Goal: Transaction & Acquisition: Purchase product/service

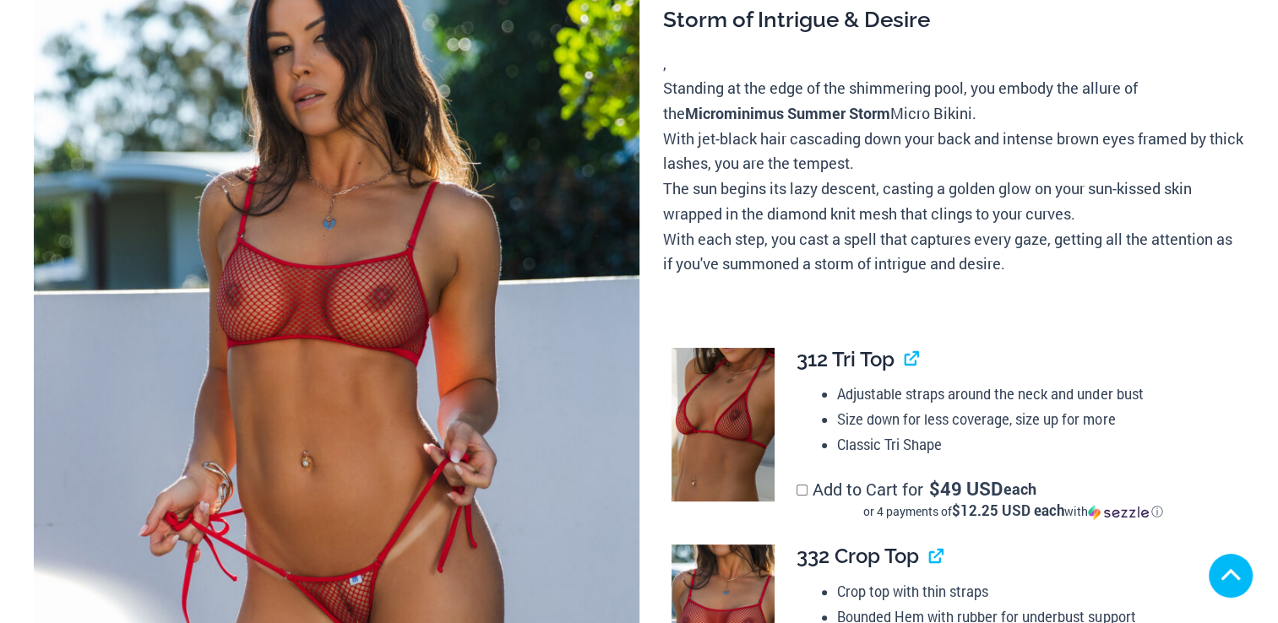
scroll to position [297, 0]
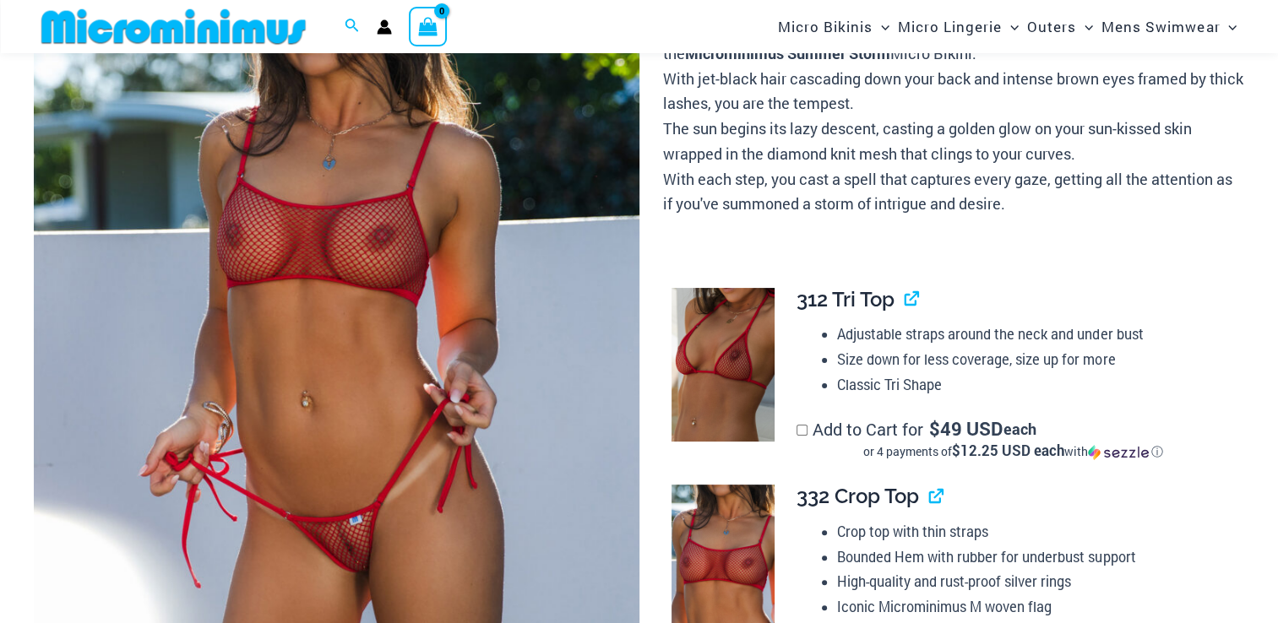
scroll to position [231, 0]
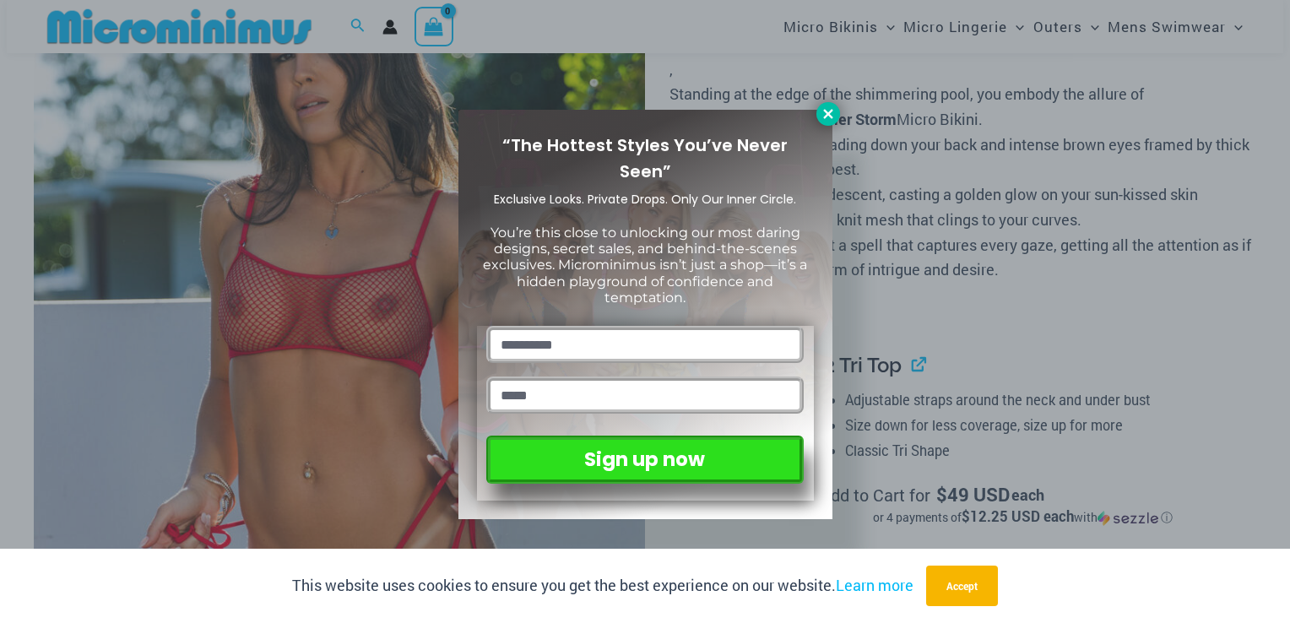
click at [821, 108] on icon at bounding box center [828, 113] width 15 height 15
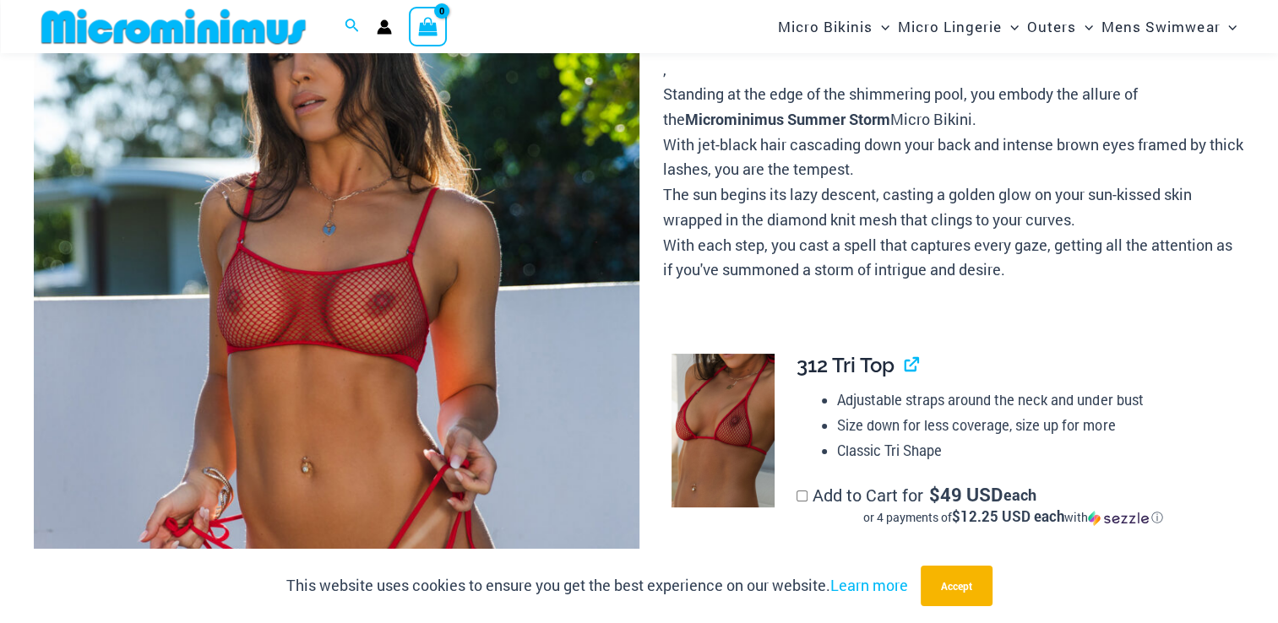
click at [787, 88] on p "Standing at the edge of the shimmering pool, you embody the allure of the Micro…" at bounding box center [953, 182] width 581 height 201
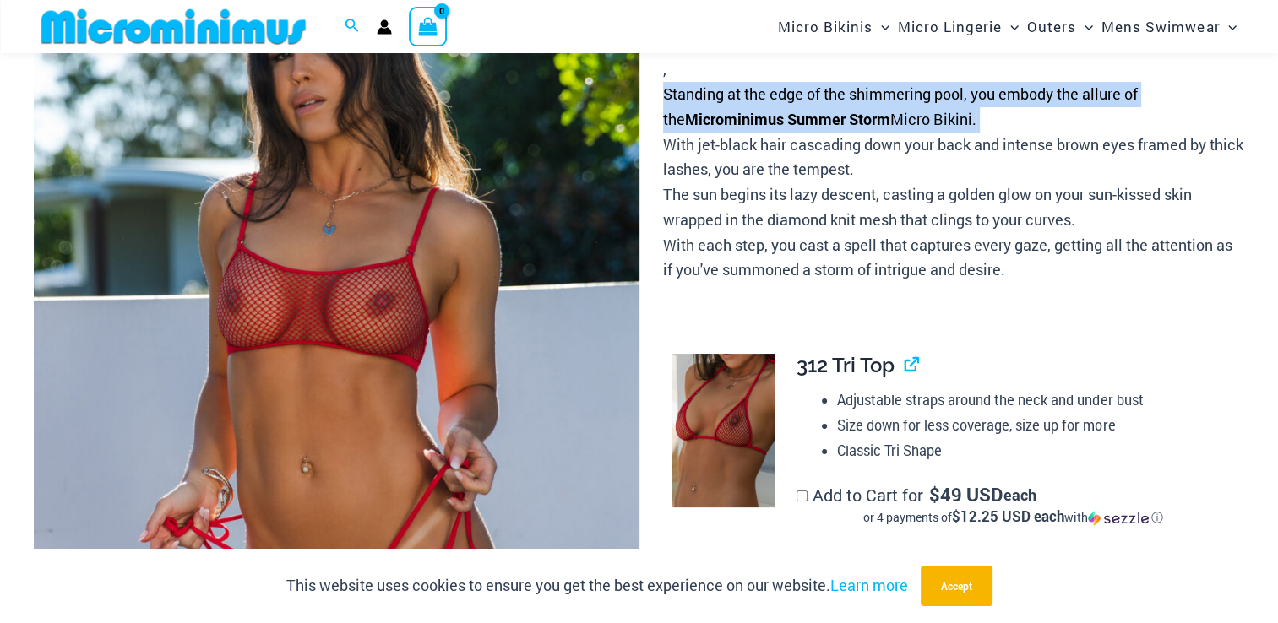
click at [787, 88] on p "Standing at the edge of the shimmering pool, you embody the allure of the Micro…" at bounding box center [953, 182] width 581 height 201
copy p "Standing at the edge of the shimmering pool, you embody the allure of the Micro…"
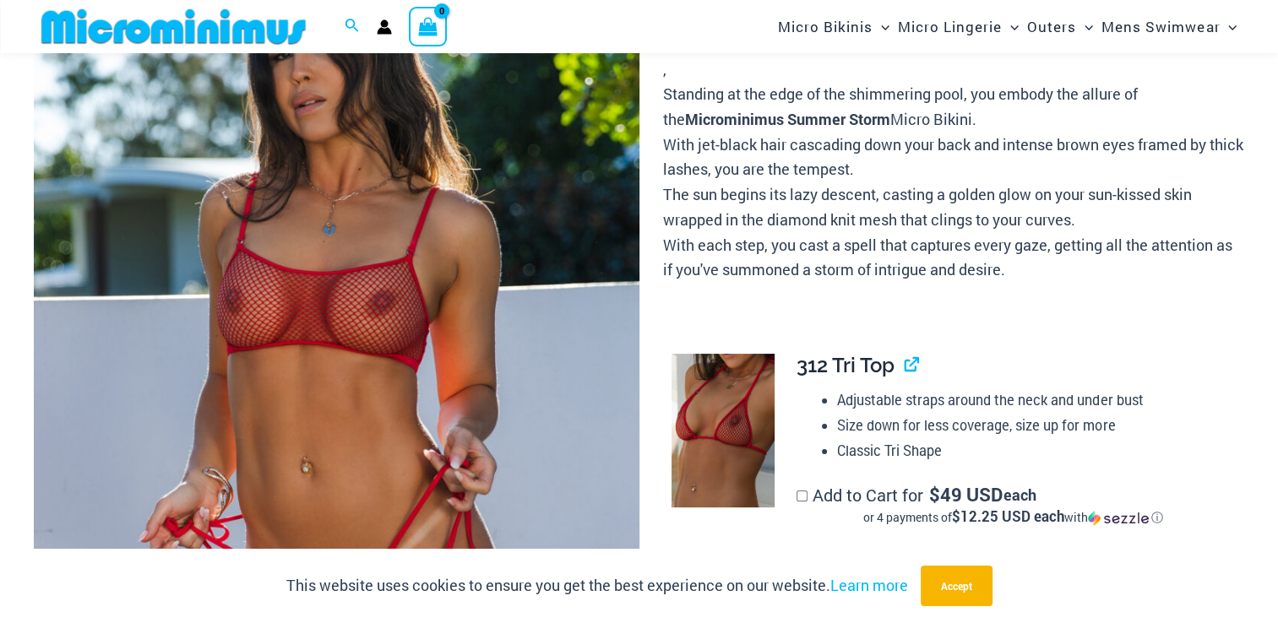
click at [822, 184] on p "Standing at the edge of the shimmering pool, you embody the allure of the Micro…" at bounding box center [953, 182] width 581 height 201
click at [665, 144] on p "Standing at the edge of the shimmering pool, you embody the allure of the Micro…" at bounding box center [953, 182] width 581 height 201
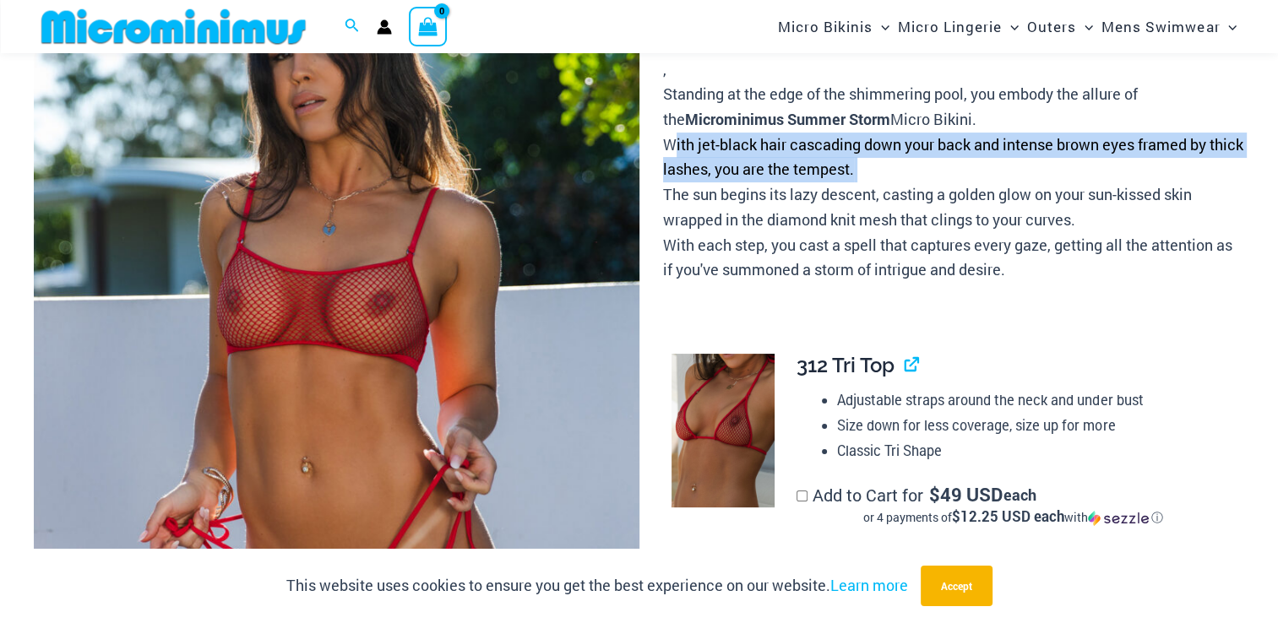
click at [665, 144] on p "Standing at the edge of the shimmering pool, you embody the allure of the Micro…" at bounding box center [953, 182] width 581 height 201
copy p "With jet-black hair cascading down your back and intense brown eyes framed by t…"
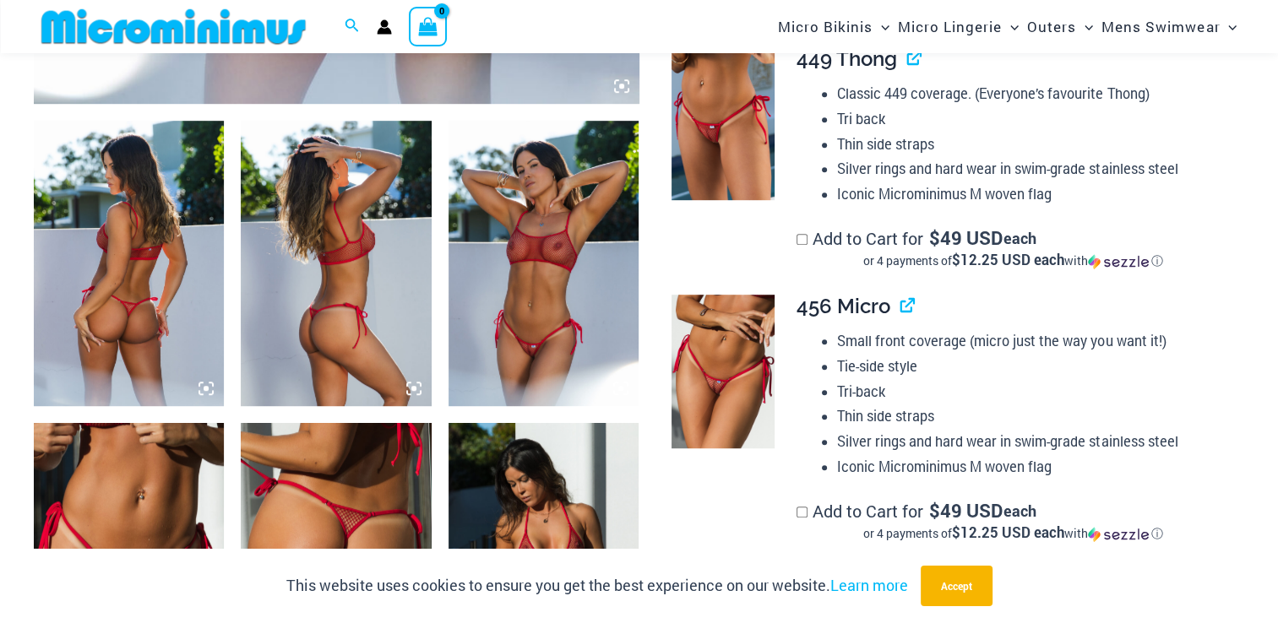
scroll to position [954, 0]
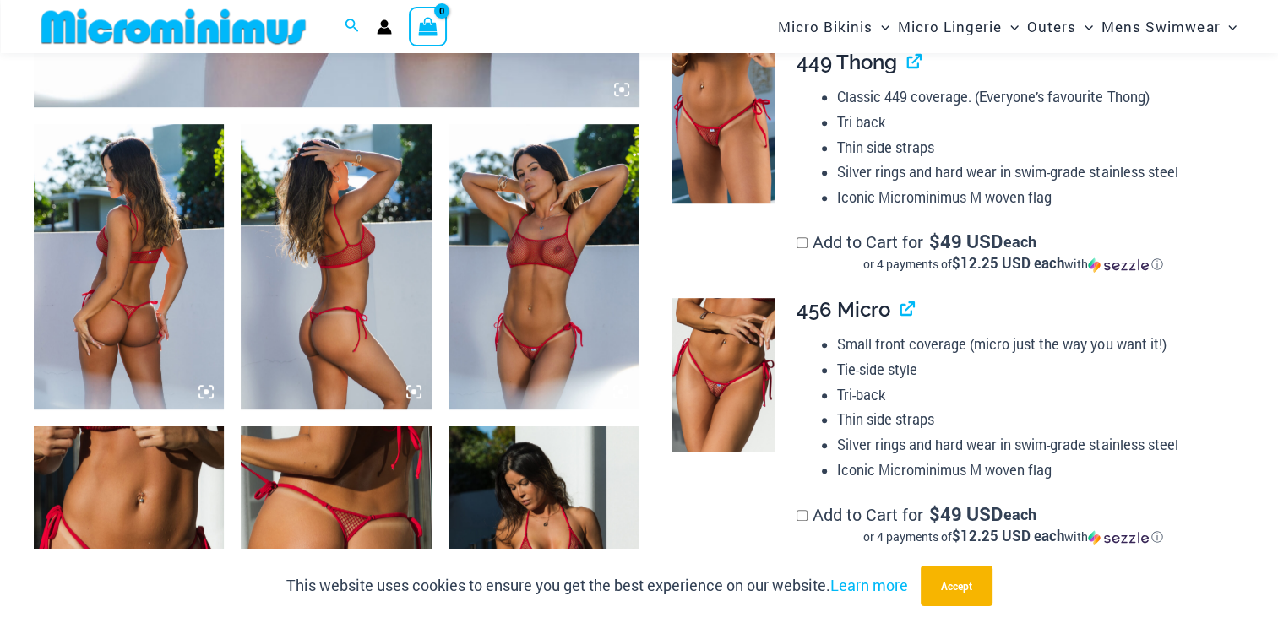
click at [507, 302] on img at bounding box center [543, 266] width 190 height 285
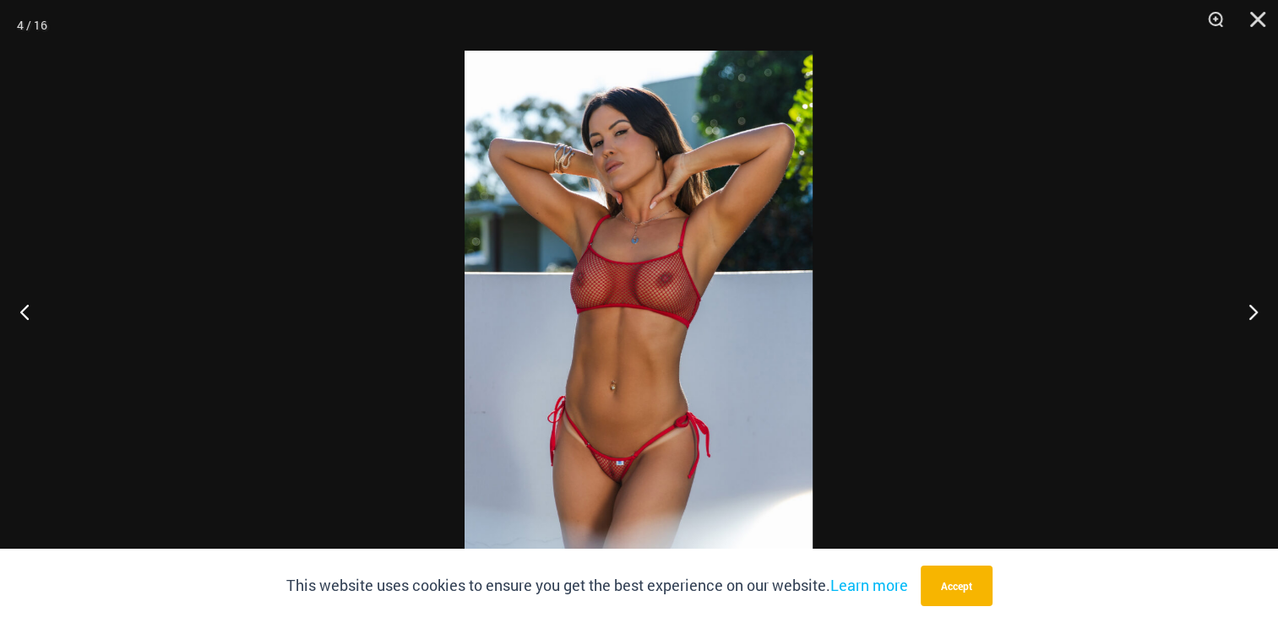
click at [549, 331] on img at bounding box center [638, 312] width 348 height 522
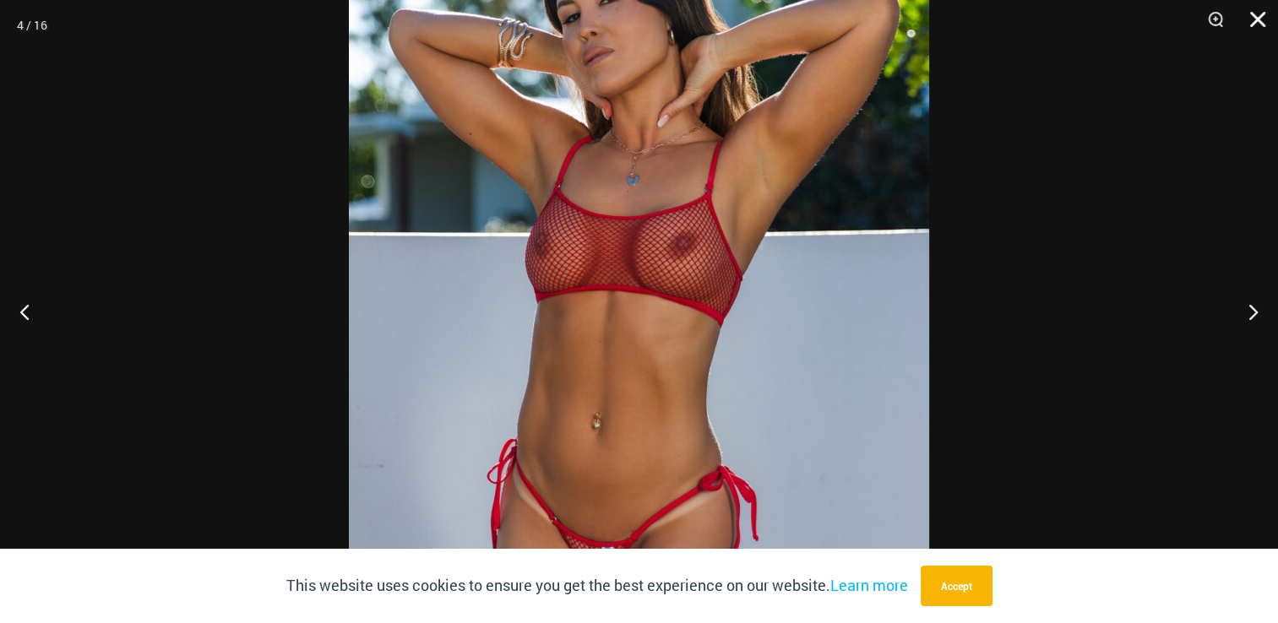
click at [1253, 24] on button "Close" at bounding box center [1251, 25] width 42 height 51
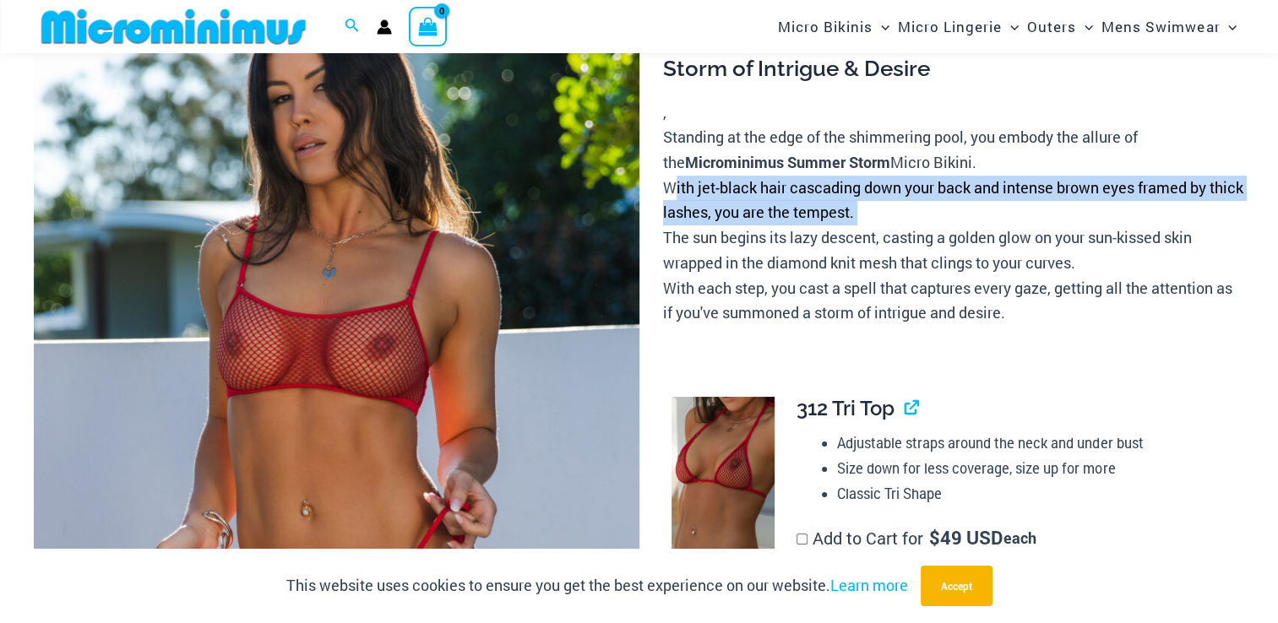
scroll to position [159, 0]
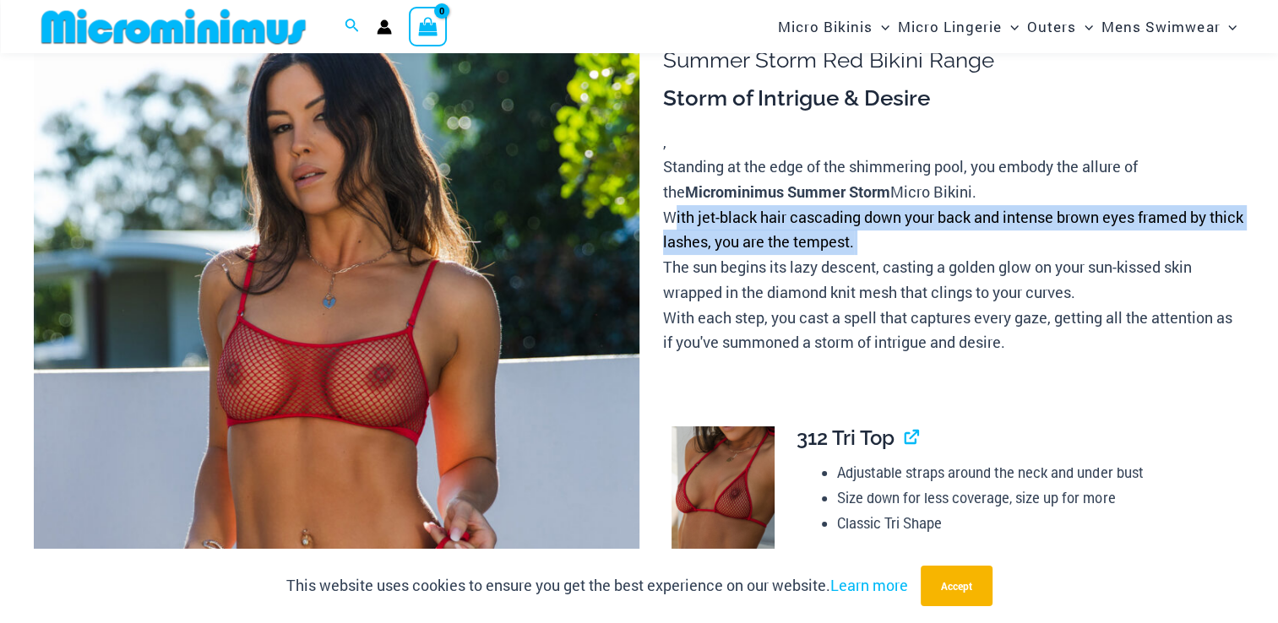
click at [1123, 507] on li "Size down for less coverage, size up for more" at bounding box center [1033, 498] width 393 height 25
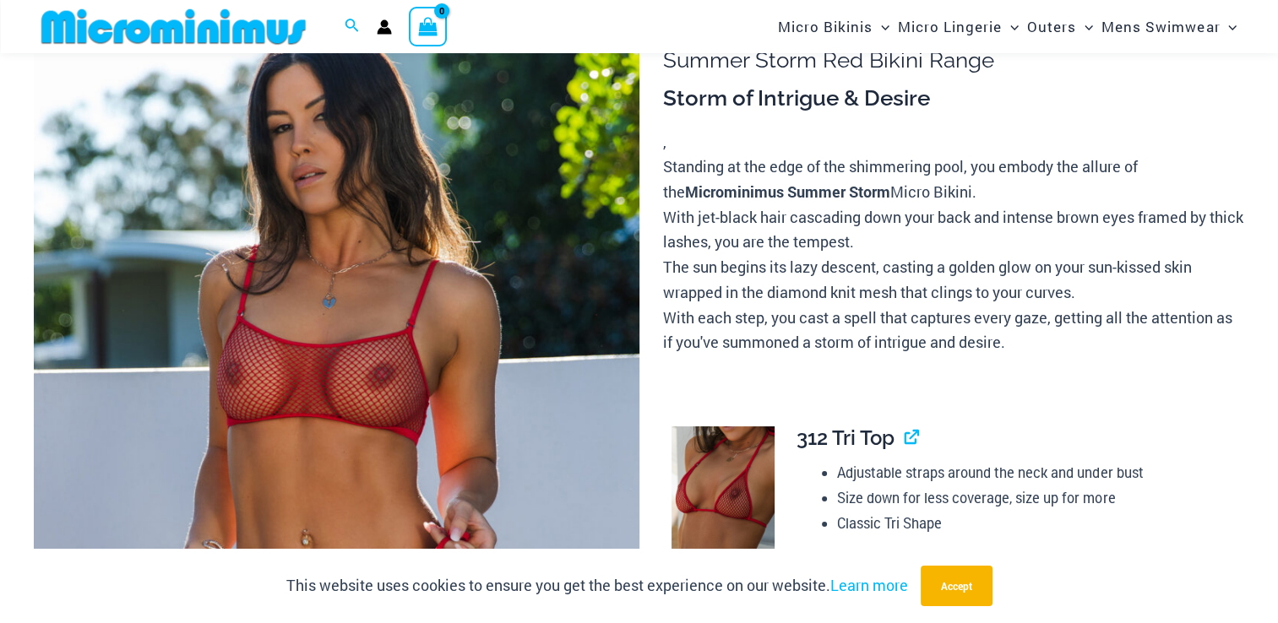
drag, startPoint x: 664, startPoint y: 268, endPoint x: 714, endPoint y: 317, distance: 69.9
drag, startPoint x: 714, startPoint y: 317, endPoint x: 683, endPoint y: 271, distance: 54.8
click at [683, 271] on p "Standing at the edge of the shimmering pool, you embody the allure of the Micro…" at bounding box center [953, 255] width 581 height 201
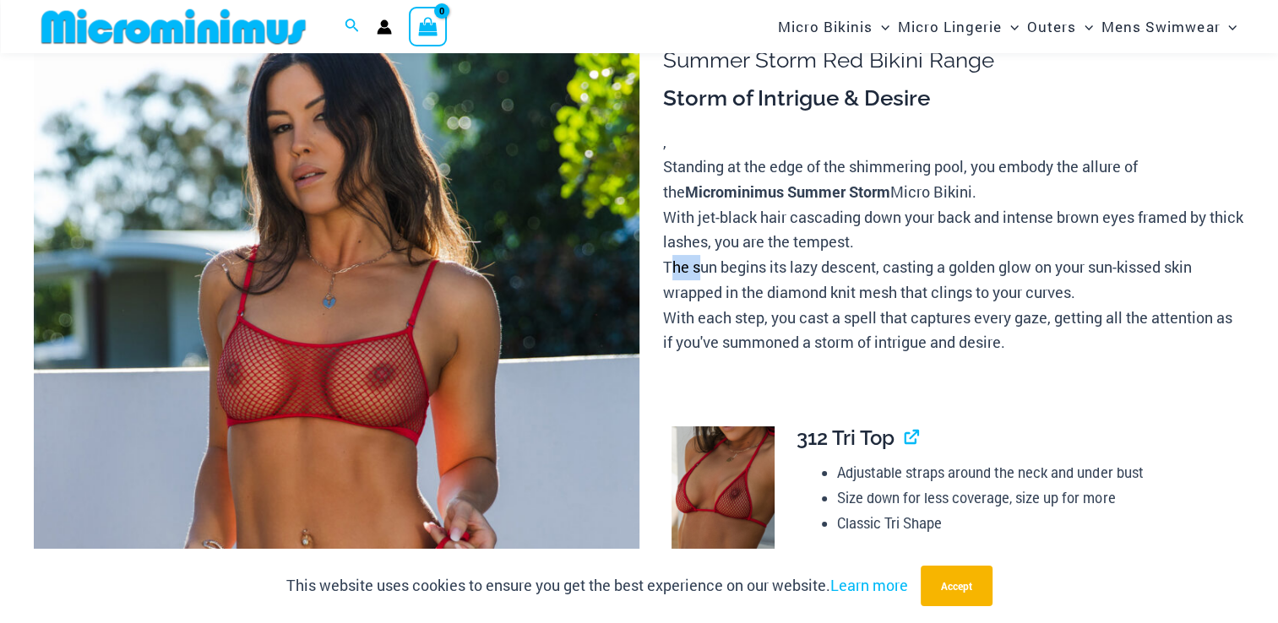
click at [683, 271] on p "Standing at the edge of the shimmering pool, you embody the allure of the Micro…" at bounding box center [953, 255] width 581 height 201
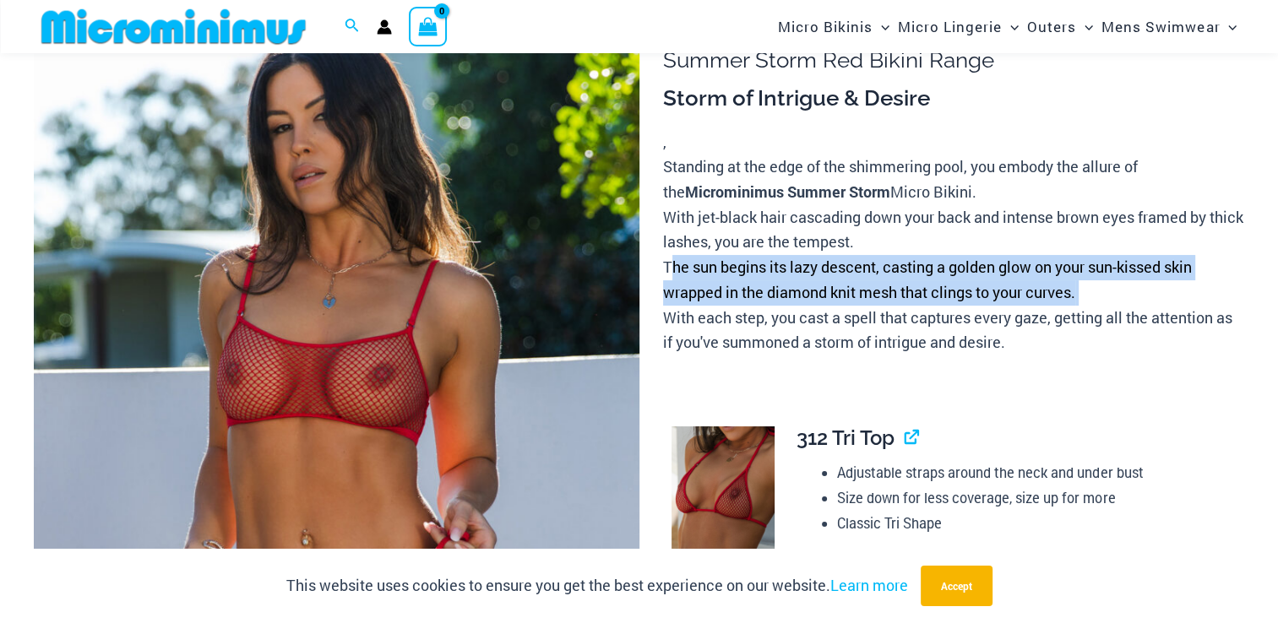
click at [683, 271] on p "Standing at the edge of the shimmering pool, you embody the allure of the Micro…" at bounding box center [953, 255] width 581 height 201
copy p "The sun begins its lazy descent, casting a golden glow on your sun-kissed skin …"
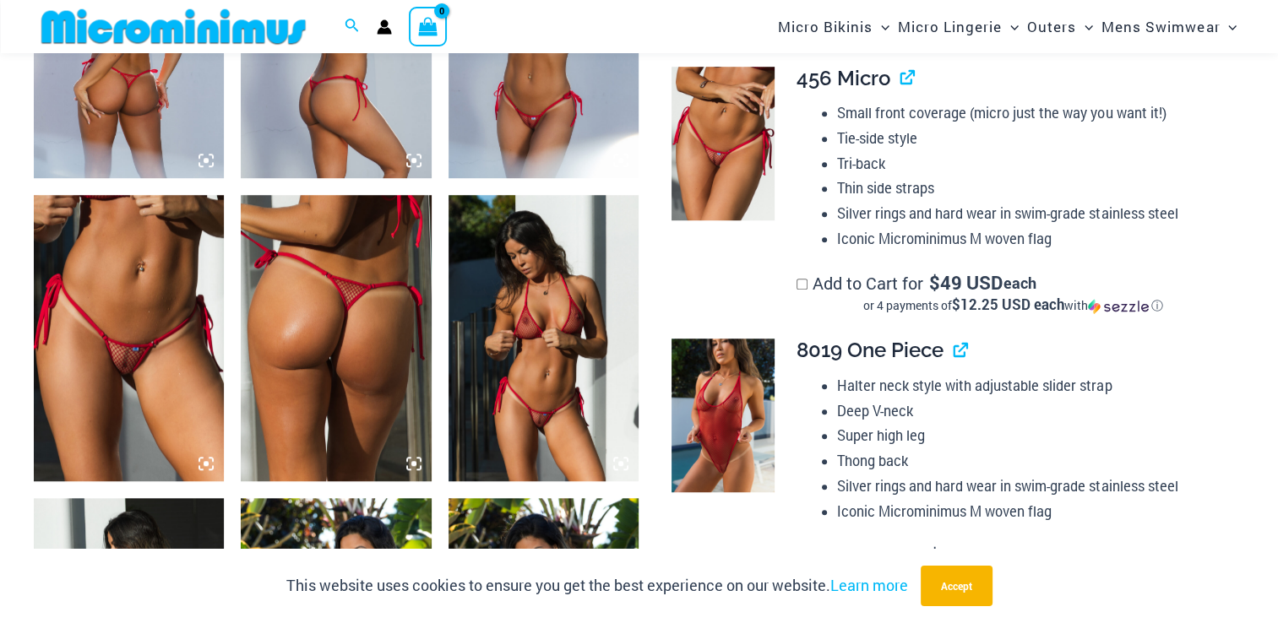
scroll to position [1186, 0]
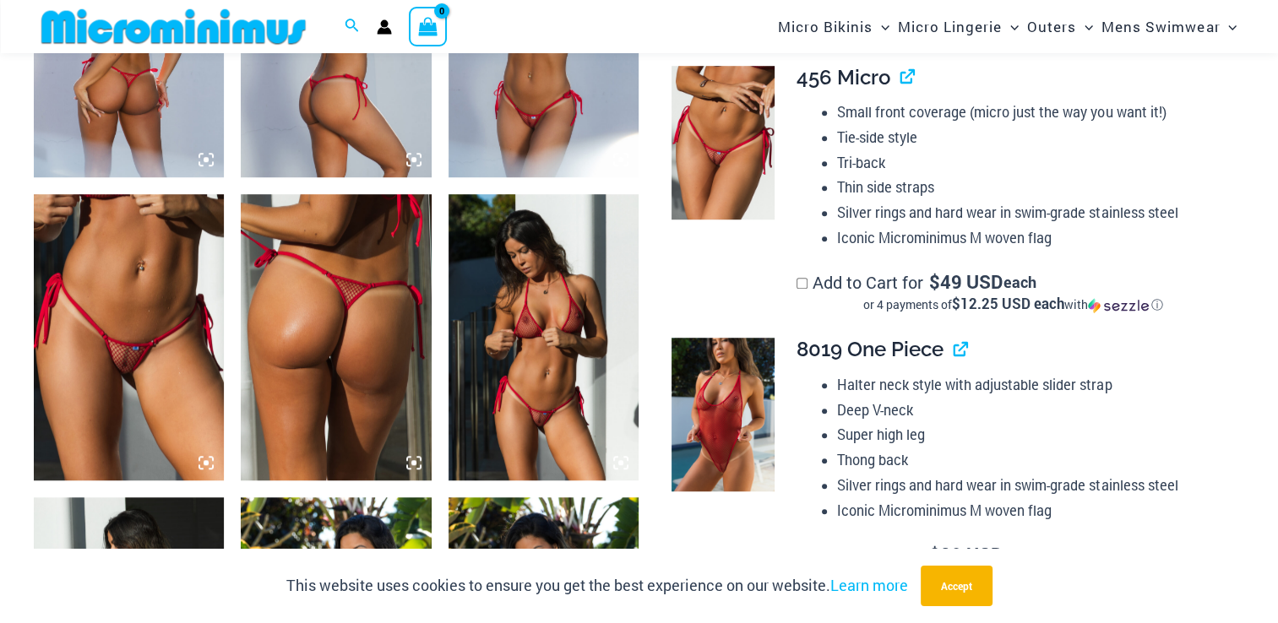
click at [544, 350] on img at bounding box center [543, 336] width 190 height 285
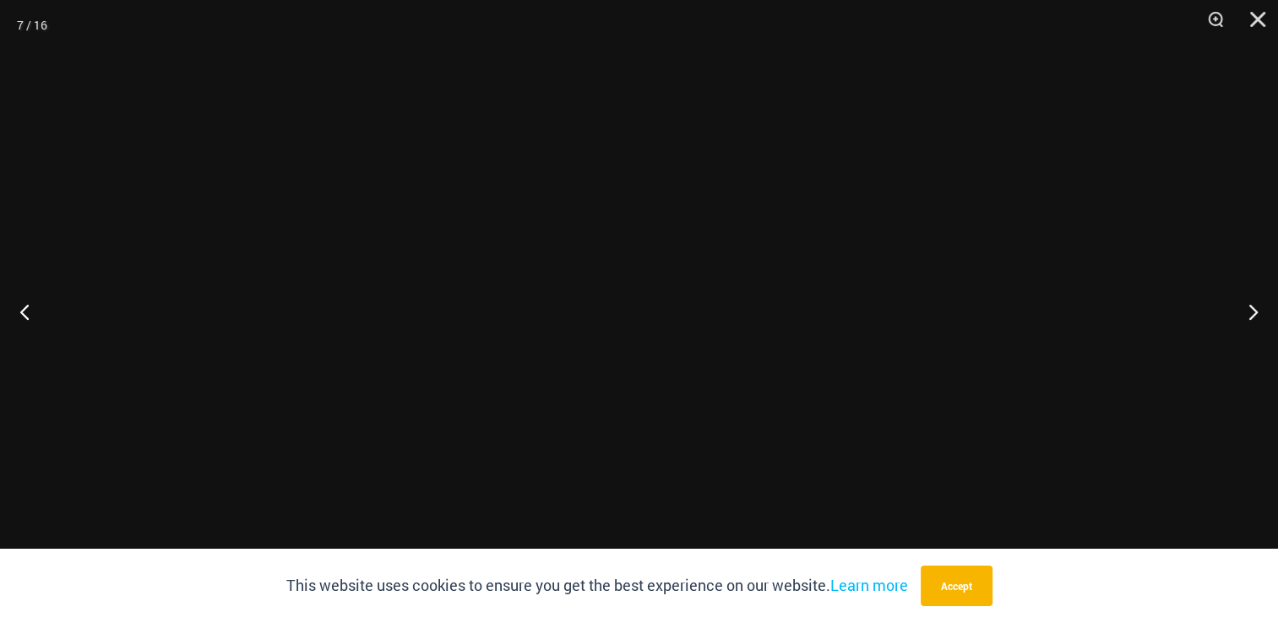
click at [464, 51] on div at bounding box center [464, 51] width 0 height 0
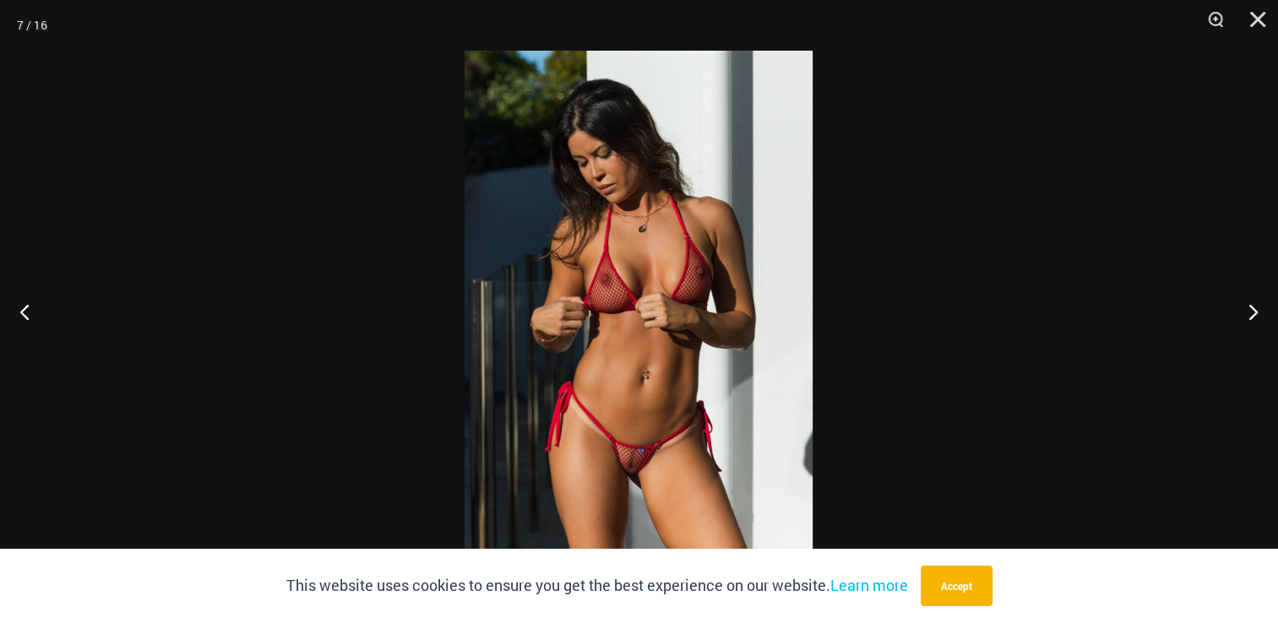
click at [544, 350] on img at bounding box center [638, 312] width 348 height 522
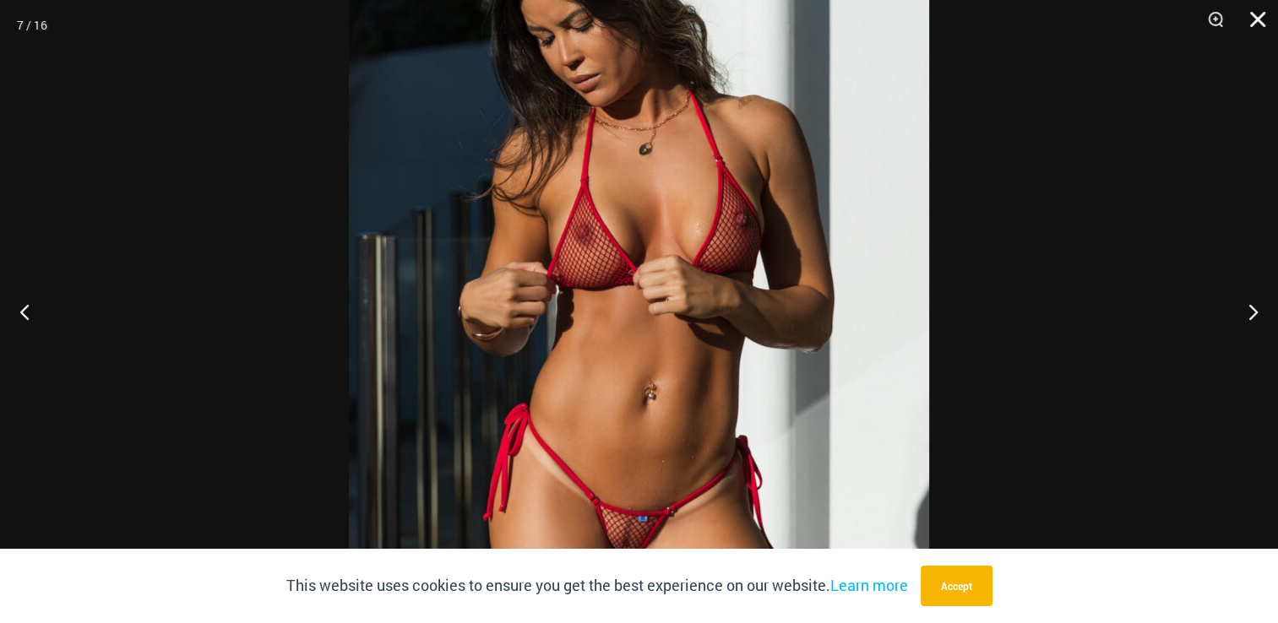
click at [1257, 18] on button "Close" at bounding box center [1251, 25] width 42 height 51
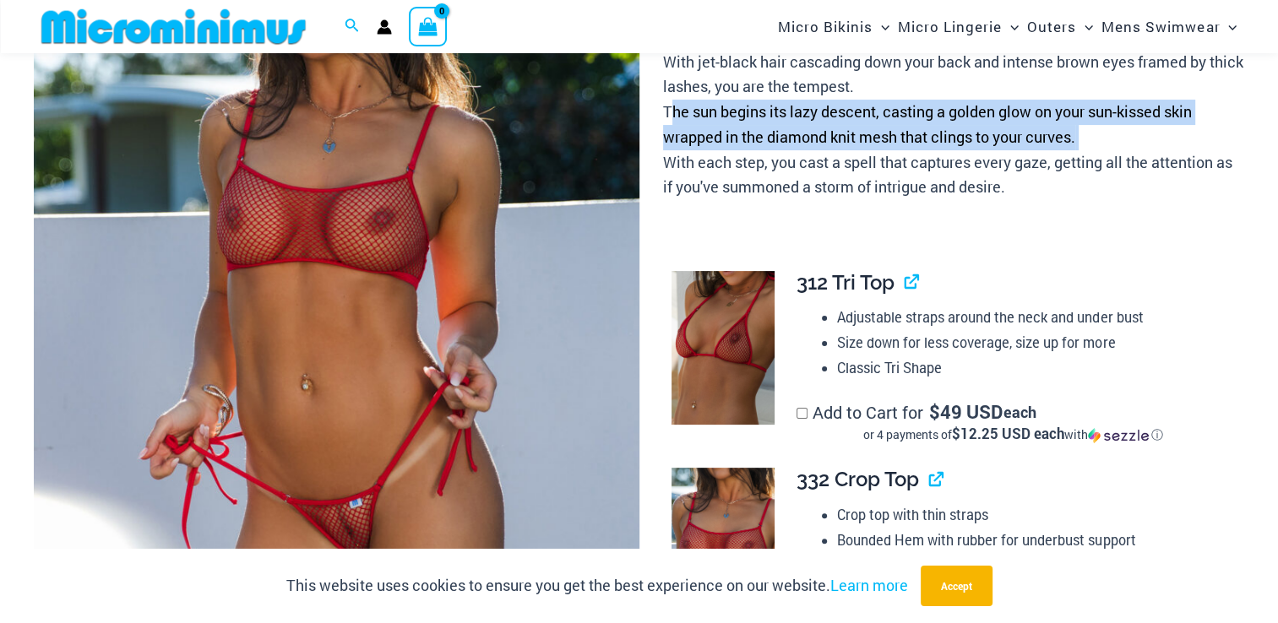
scroll to position [306, 0]
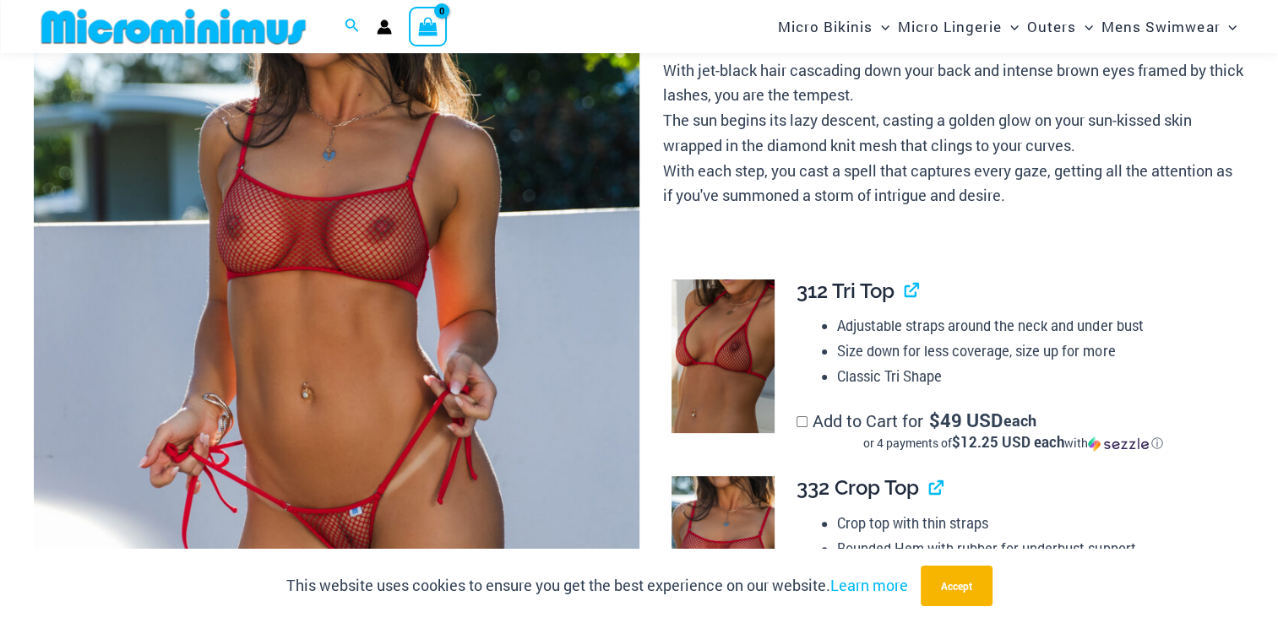
click at [794, 171] on p "Standing at the edge of the shimmering pool, you embody the allure of the Micro…" at bounding box center [953, 108] width 581 height 201
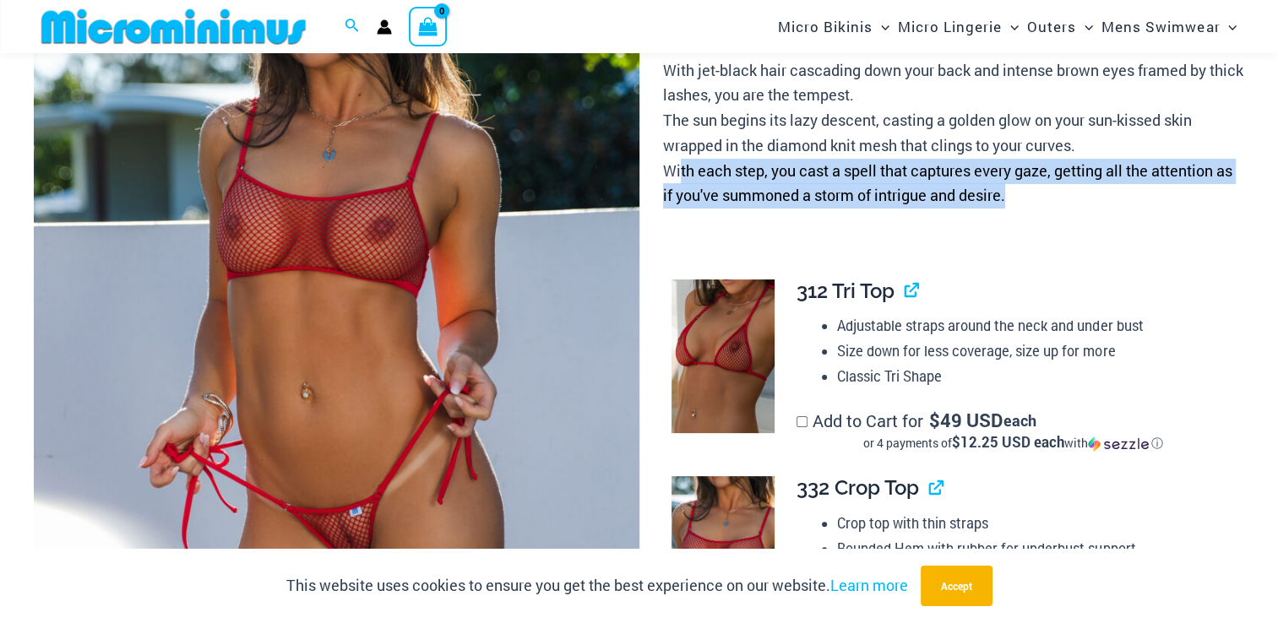
click at [794, 171] on p "Standing at the edge of the shimmering pool, you embody the allure of the Micro…" at bounding box center [953, 108] width 581 height 201
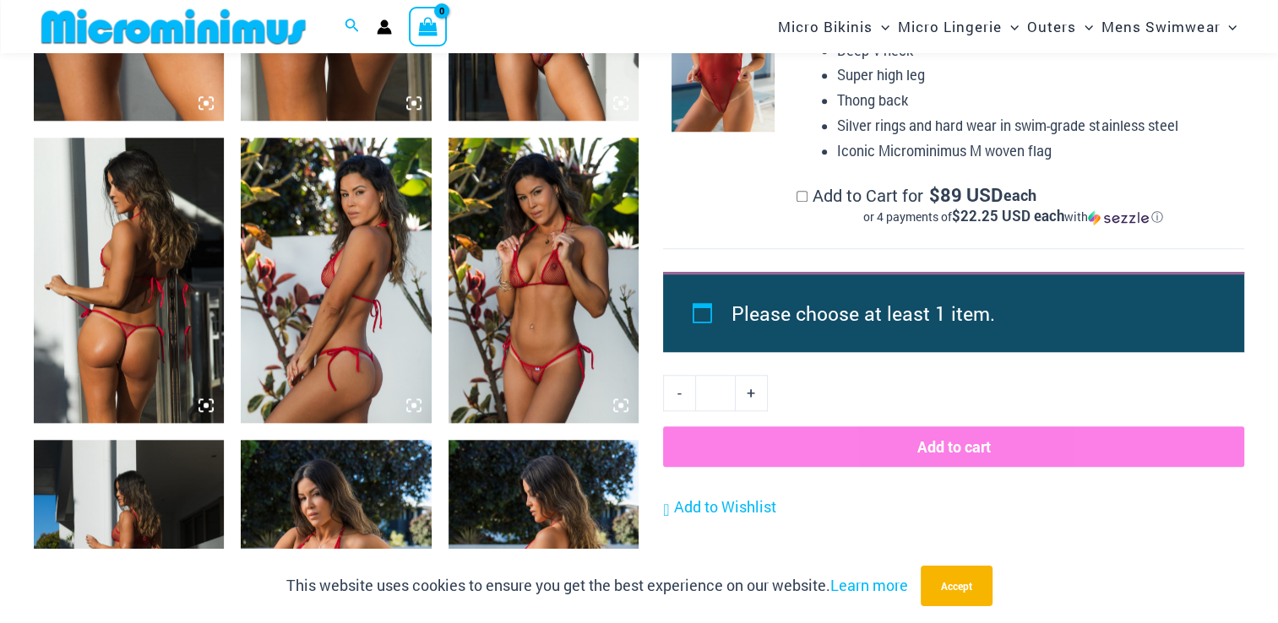
scroll to position [1540, 0]
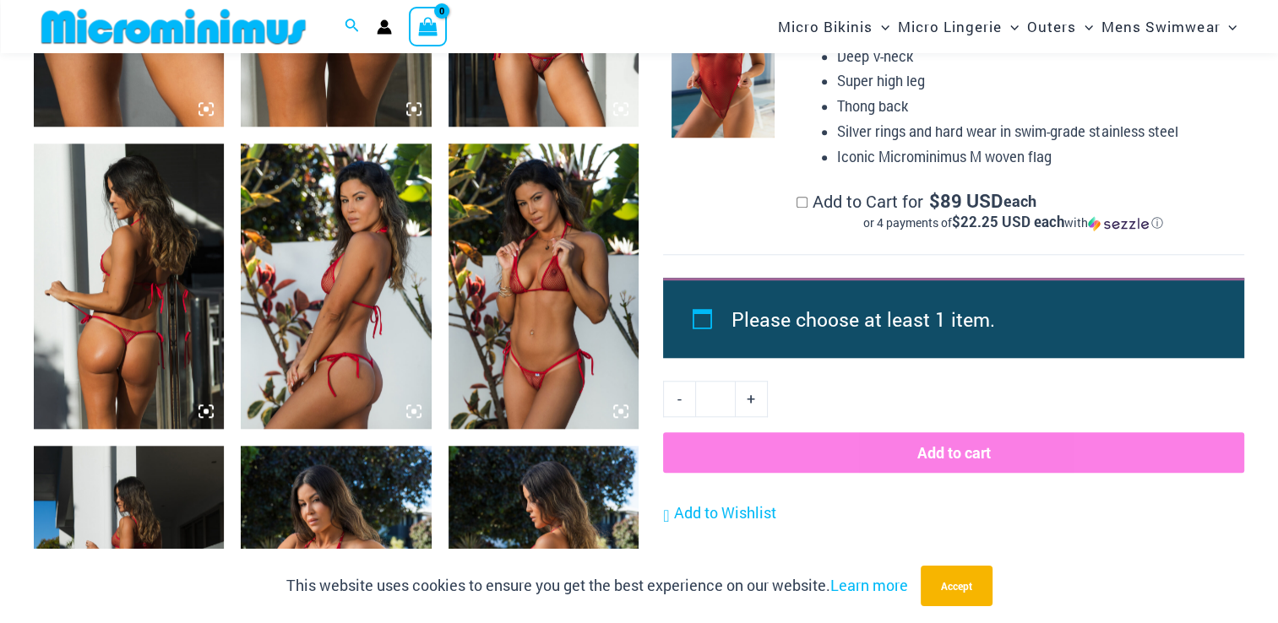
click at [344, 247] on img at bounding box center [336, 286] width 190 height 285
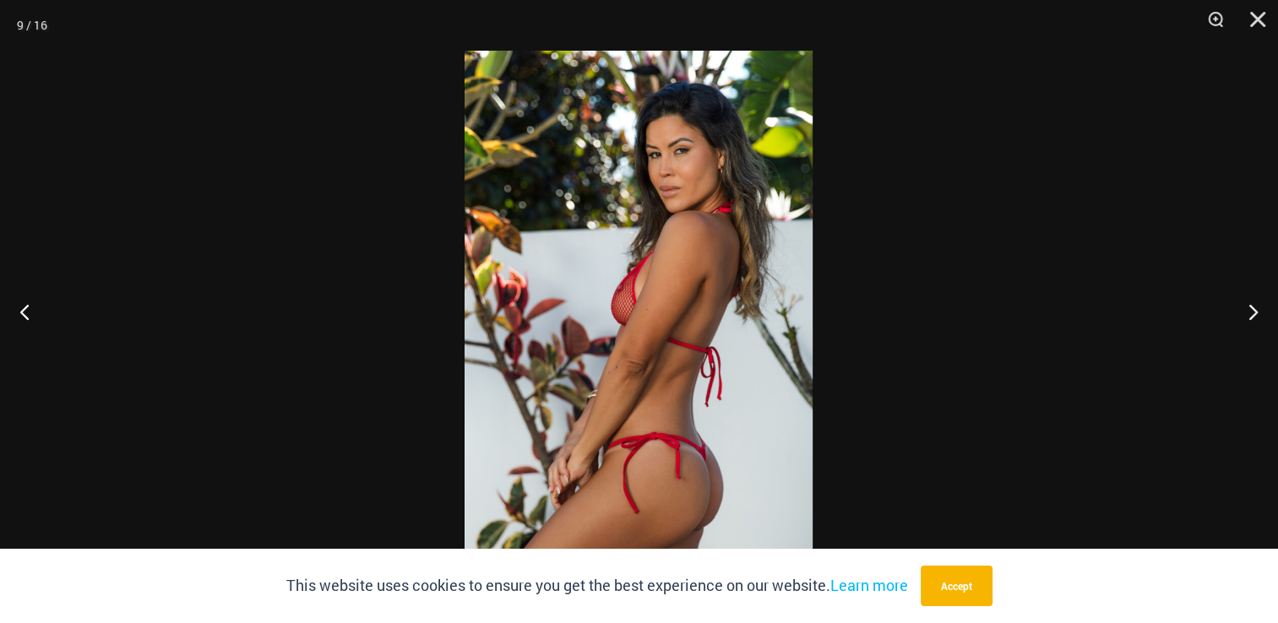
click at [574, 352] on img at bounding box center [638, 312] width 348 height 522
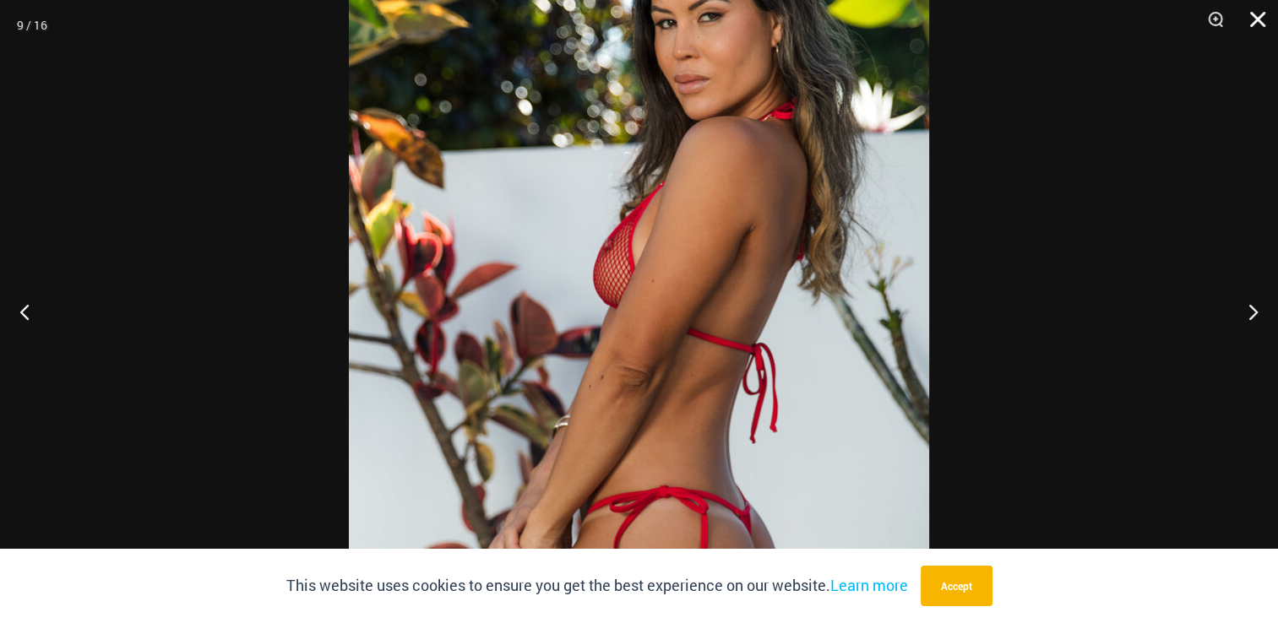
click at [1258, 13] on button "Close" at bounding box center [1251, 25] width 42 height 51
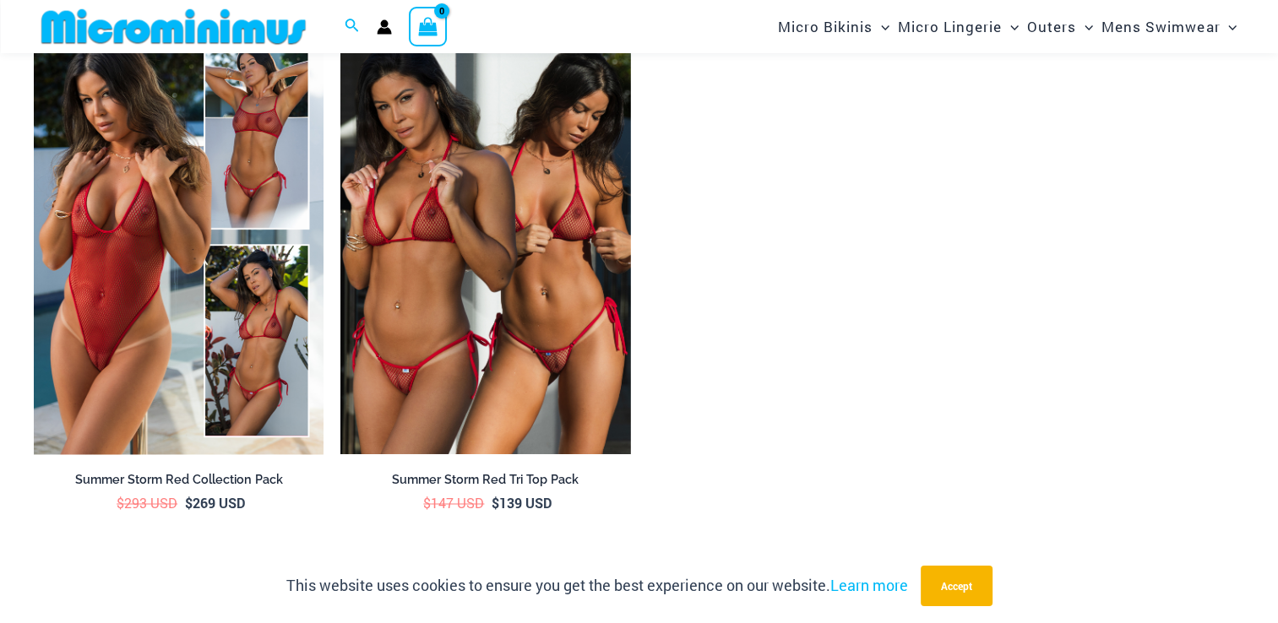
scroll to position [2638, 0]
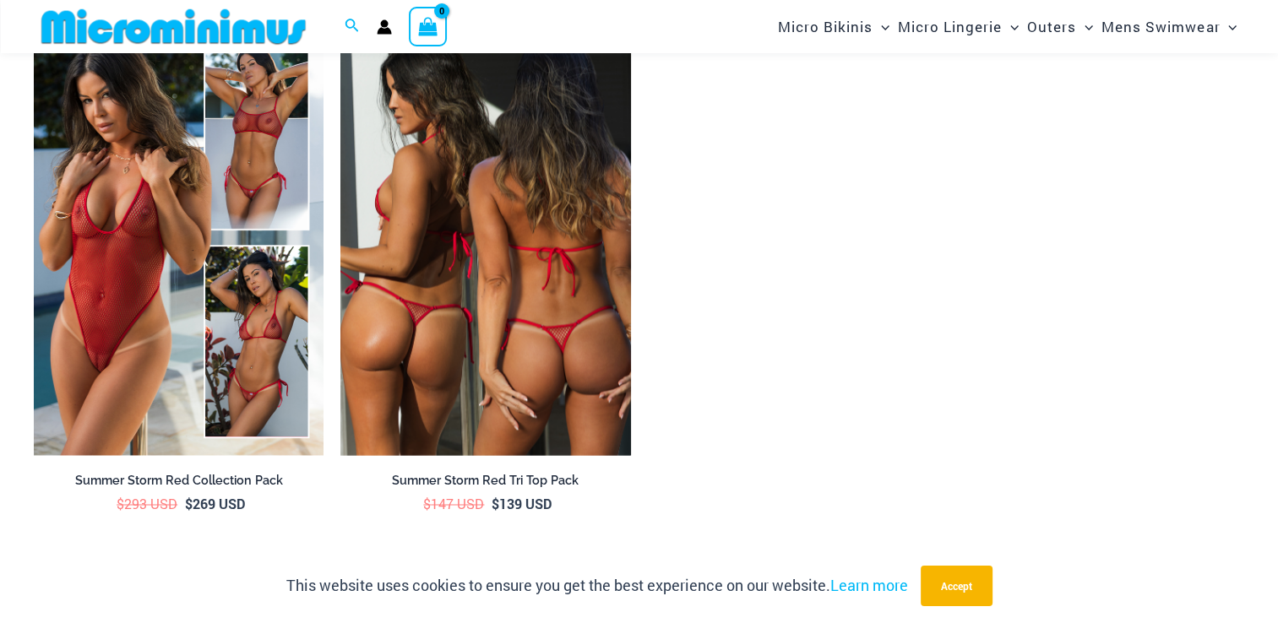
click at [441, 258] on img at bounding box center [485, 237] width 290 height 435
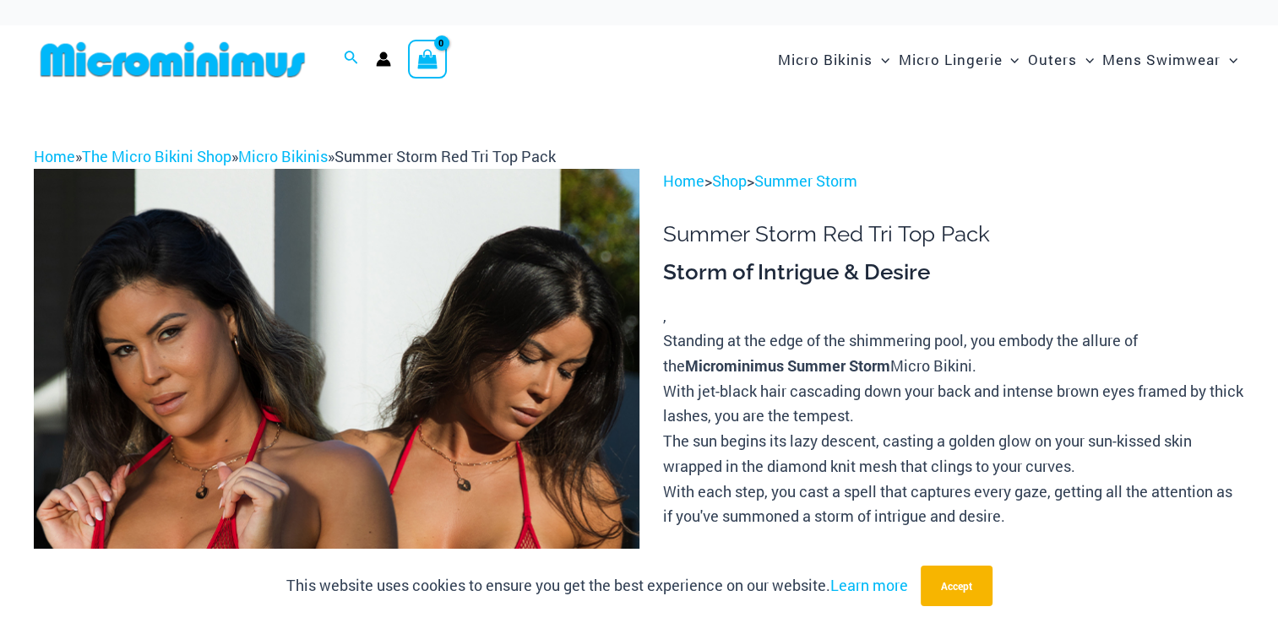
drag, startPoint x: 0, startPoint y: 0, endPoint x: 413, endPoint y: 374, distance: 557.2
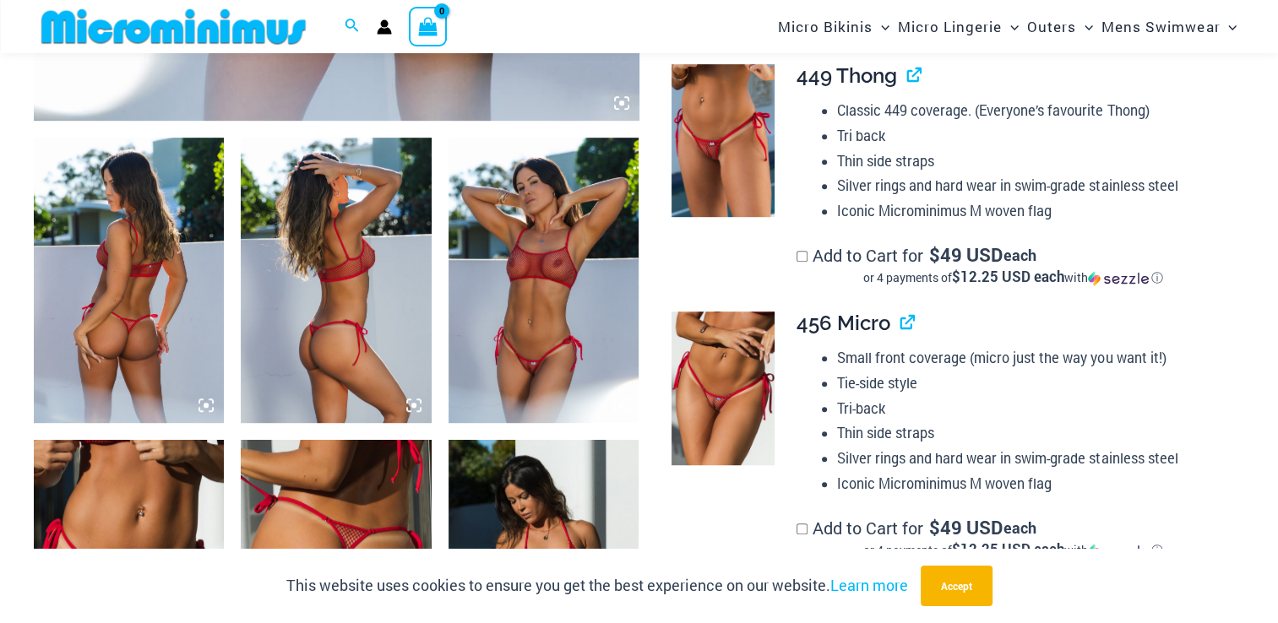
scroll to position [939, 0]
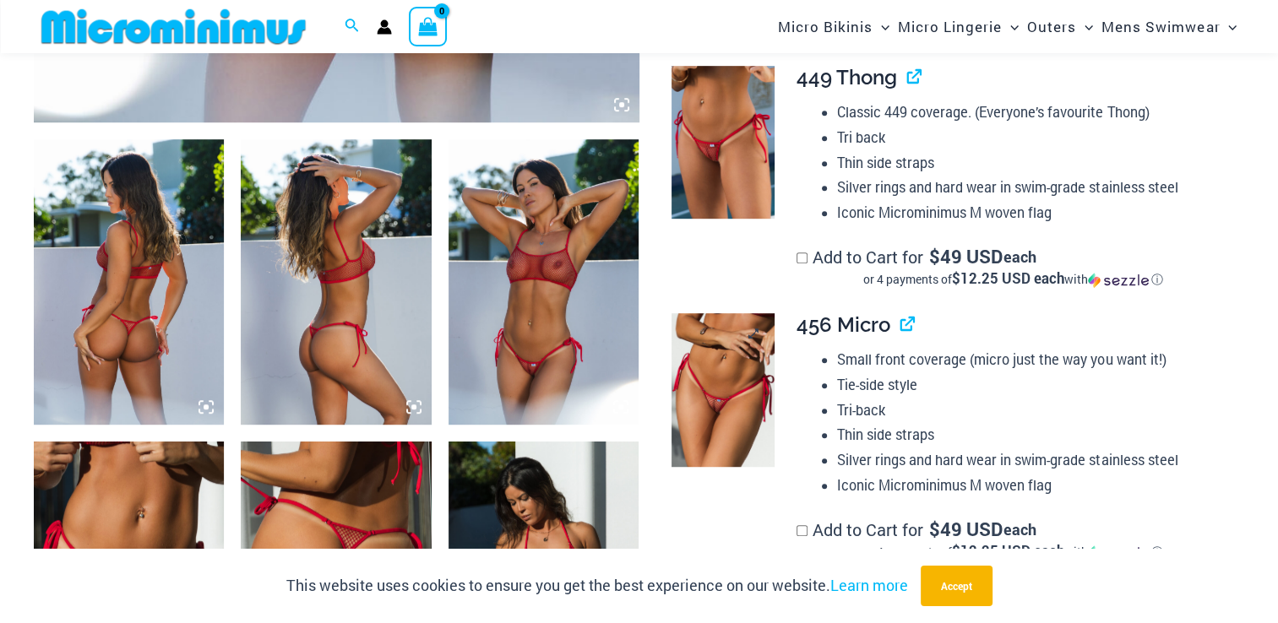
click at [718, 411] on img at bounding box center [722, 390] width 102 height 154
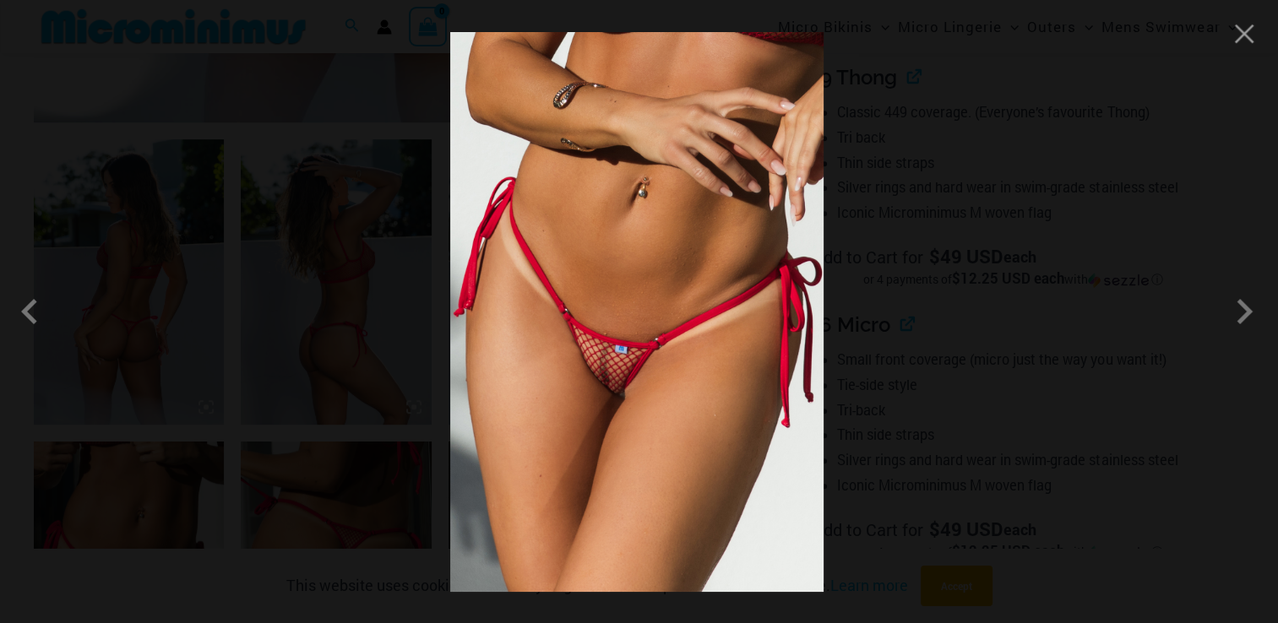
click at [580, 369] on img at bounding box center [636, 312] width 373 height 560
click at [1239, 30] on button "Close" at bounding box center [1243, 33] width 25 height 25
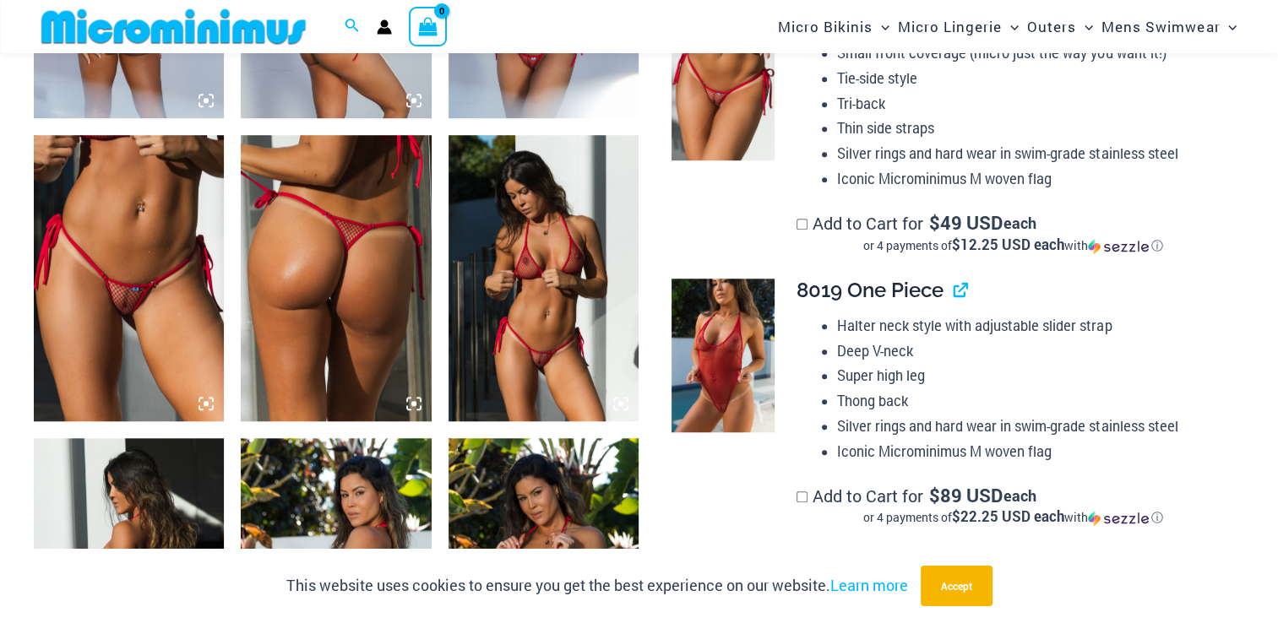
scroll to position [1223, 0]
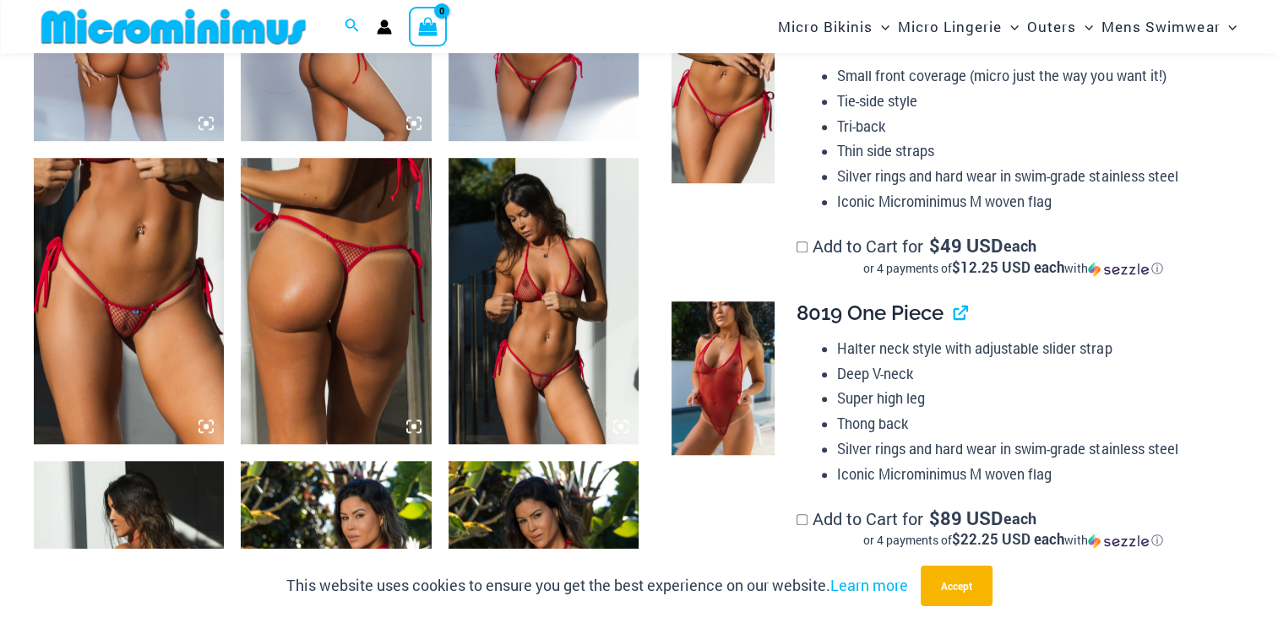
click at [345, 319] on img at bounding box center [336, 300] width 190 height 285
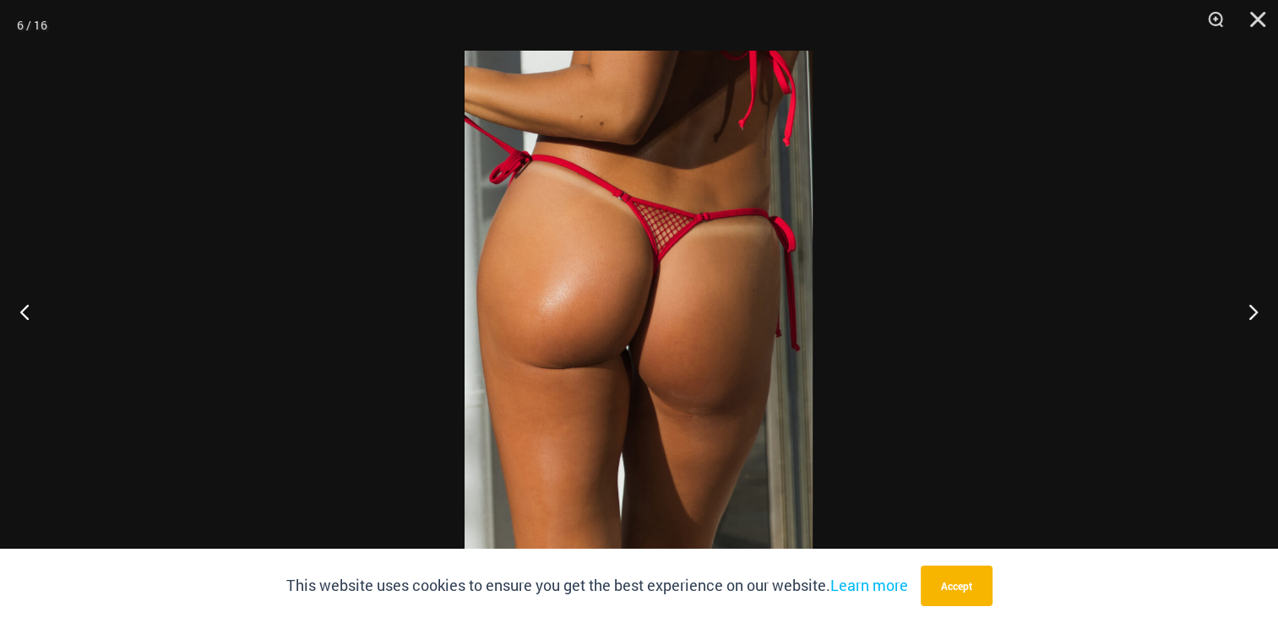
click at [633, 370] on img at bounding box center [638, 312] width 348 height 522
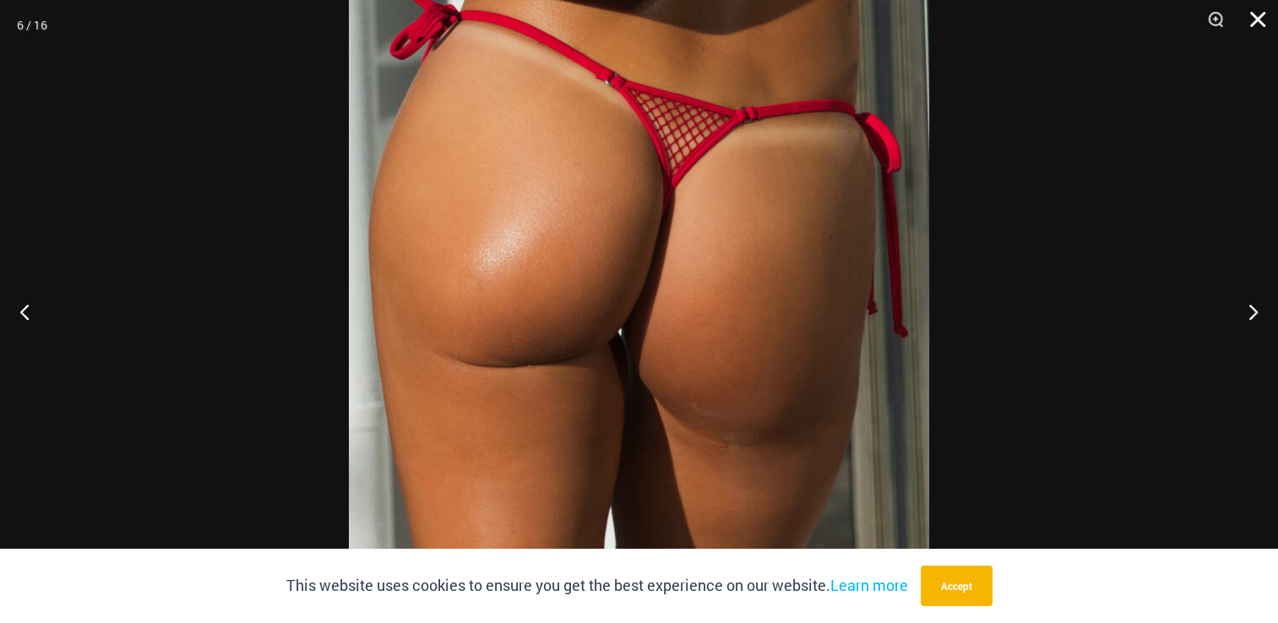
click at [1258, 15] on button "Close" at bounding box center [1251, 25] width 42 height 51
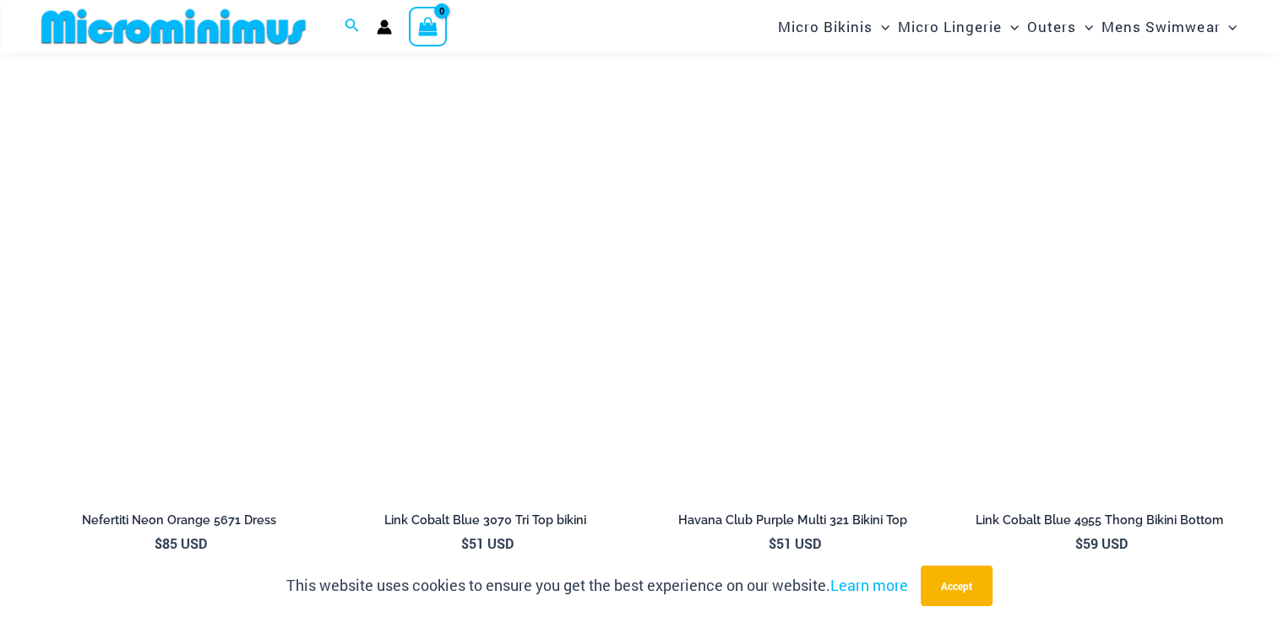
scroll to position [5361, 0]
